Goal: Navigation & Orientation: Find specific page/section

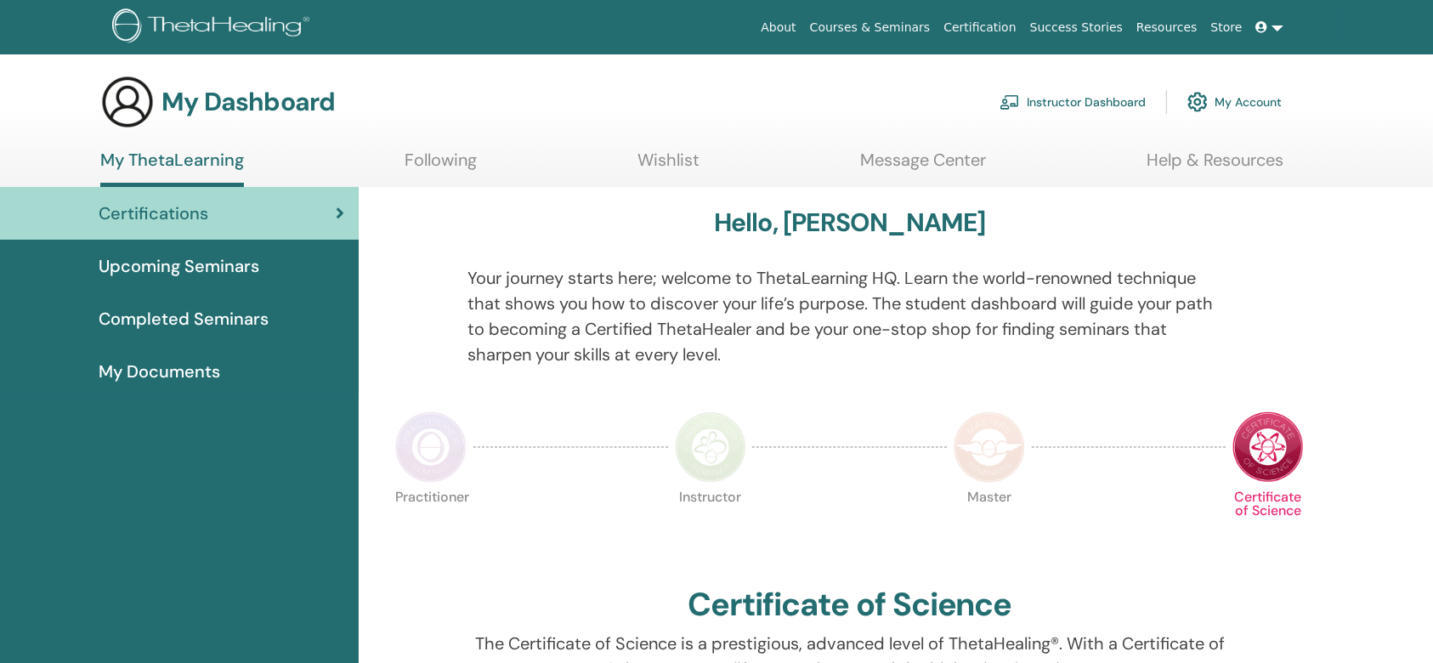
click at [1099, 97] on link "Instructor Dashboard" at bounding box center [1072, 101] width 146 height 37
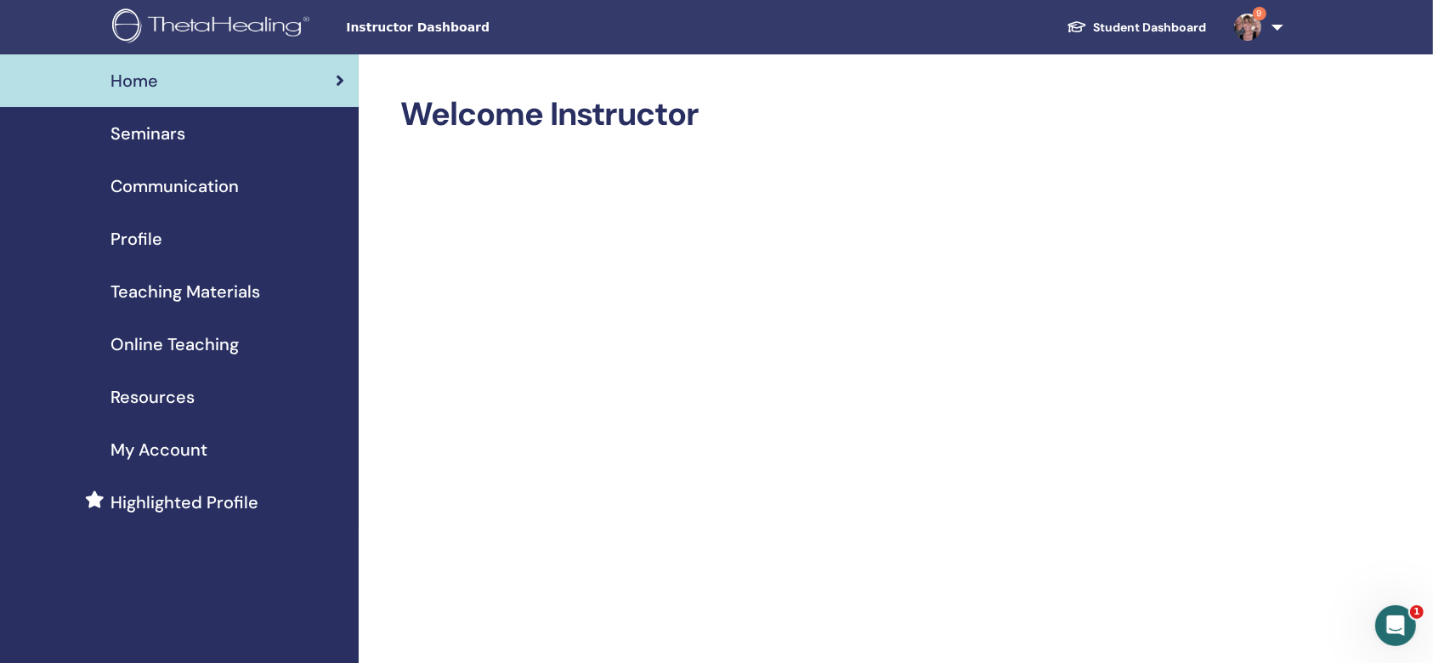
click at [167, 126] on span "Seminars" at bounding box center [147, 133] width 75 height 25
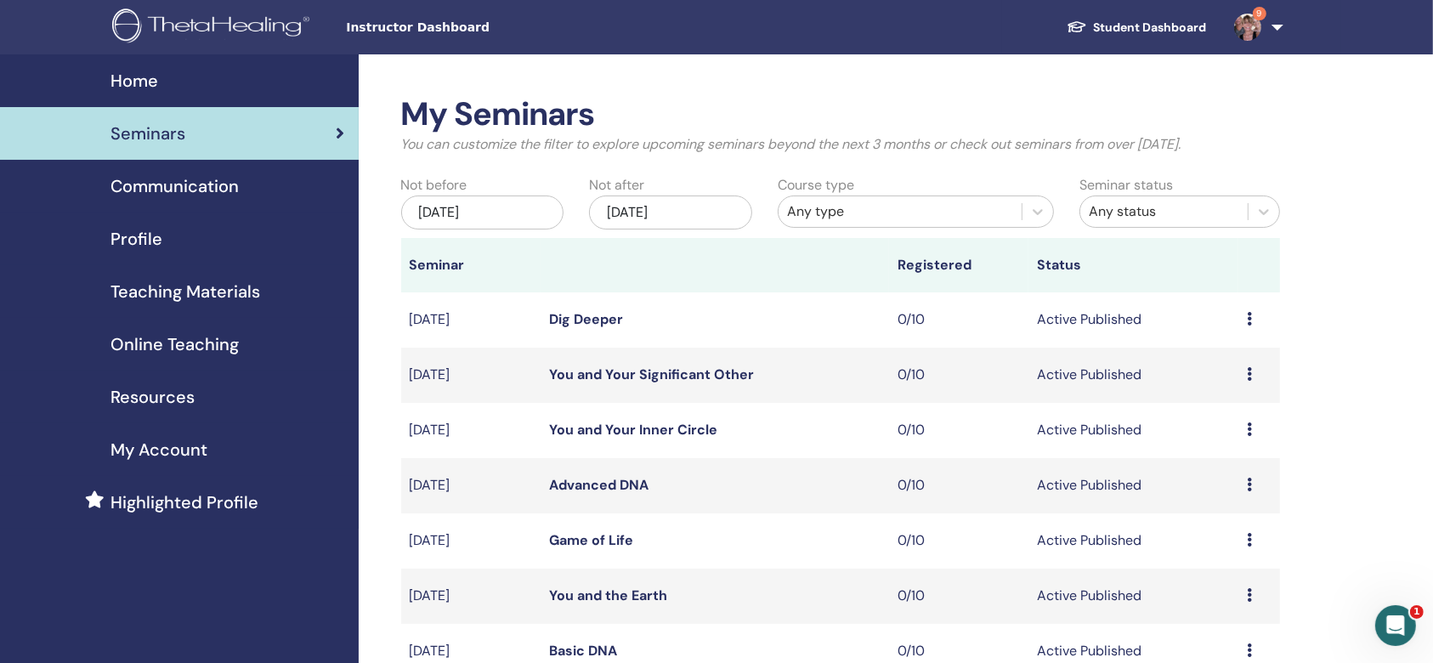
click at [721, 207] on div "[DATE]" at bounding box center [670, 212] width 163 height 34
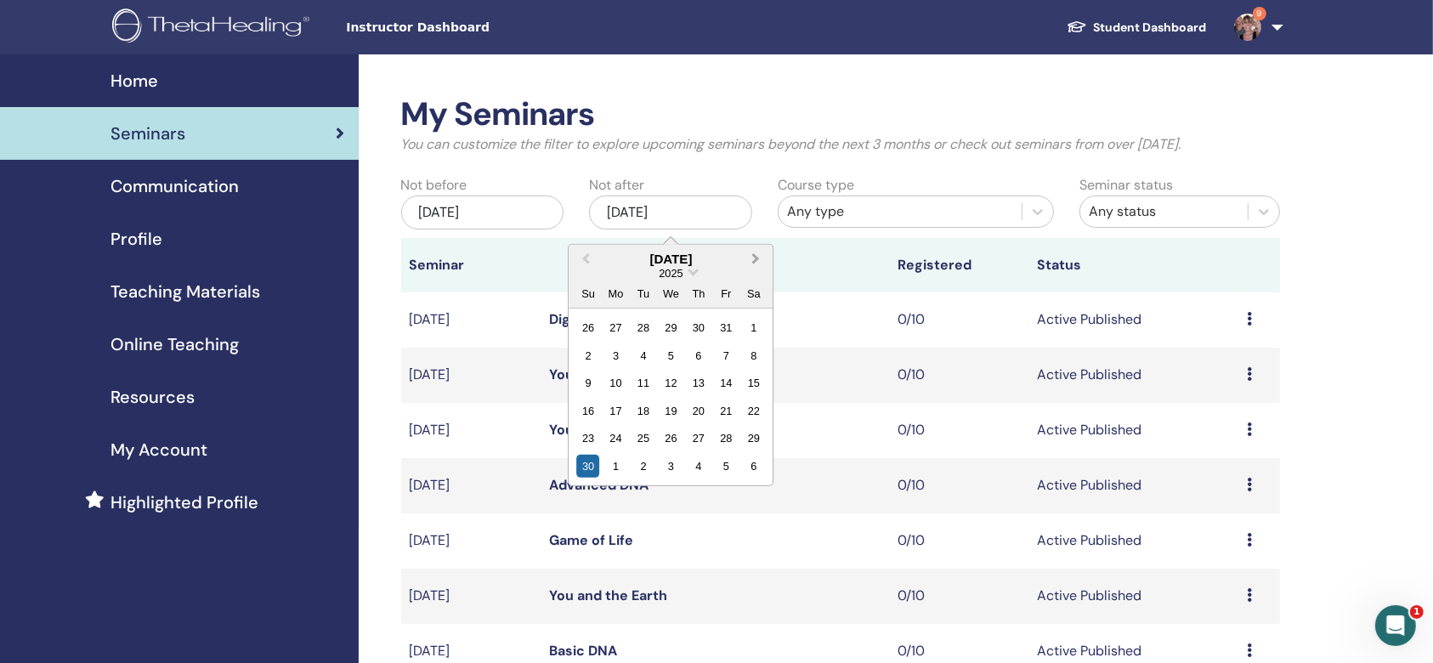
click at [756, 254] on button "Next Month" at bounding box center [758, 259] width 27 height 27
click at [748, 442] on div "3" at bounding box center [753, 438] width 23 height 23
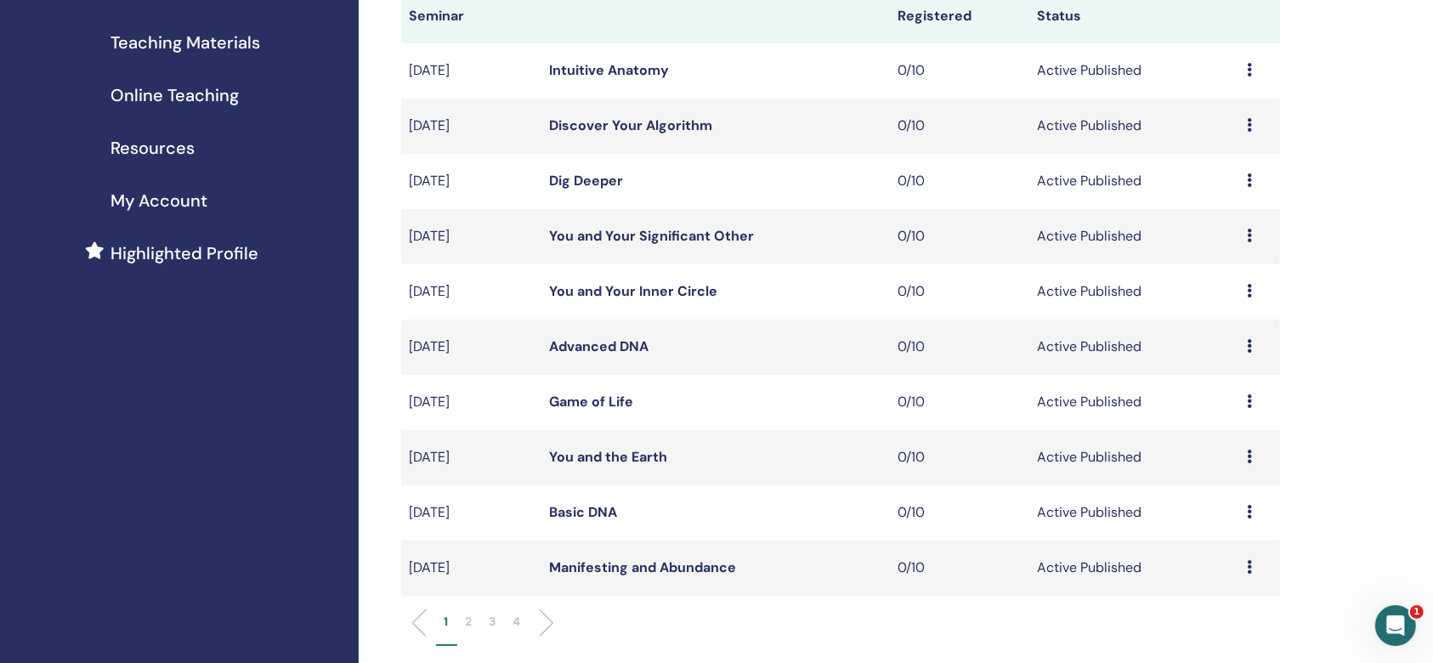
scroll to position [113, 0]
